Goal: Task Accomplishment & Management: Use online tool/utility

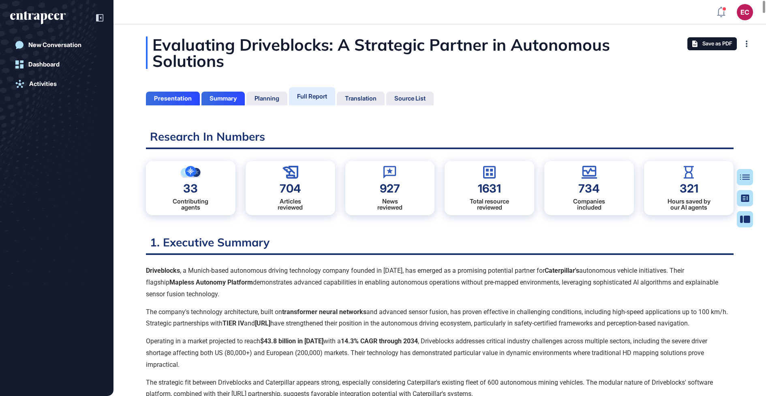
scroll to position [3, 0]
click at [58, 17] on icon "entrapeer-logo" at bounding box center [38, 17] width 56 height 13
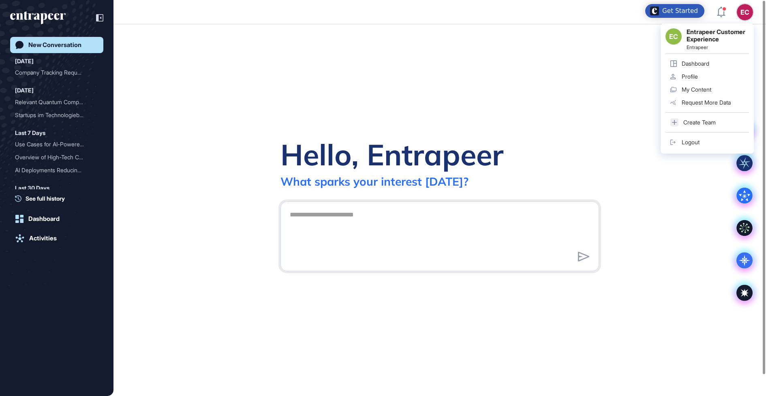
click at [687, 147] on link "Logout" at bounding box center [707, 142] width 83 height 13
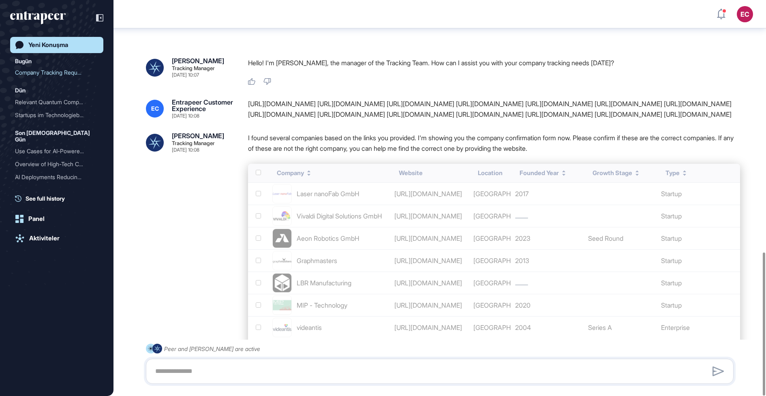
scroll to position [697, 0]
